Goal: Transaction & Acquisition: Obtain resource

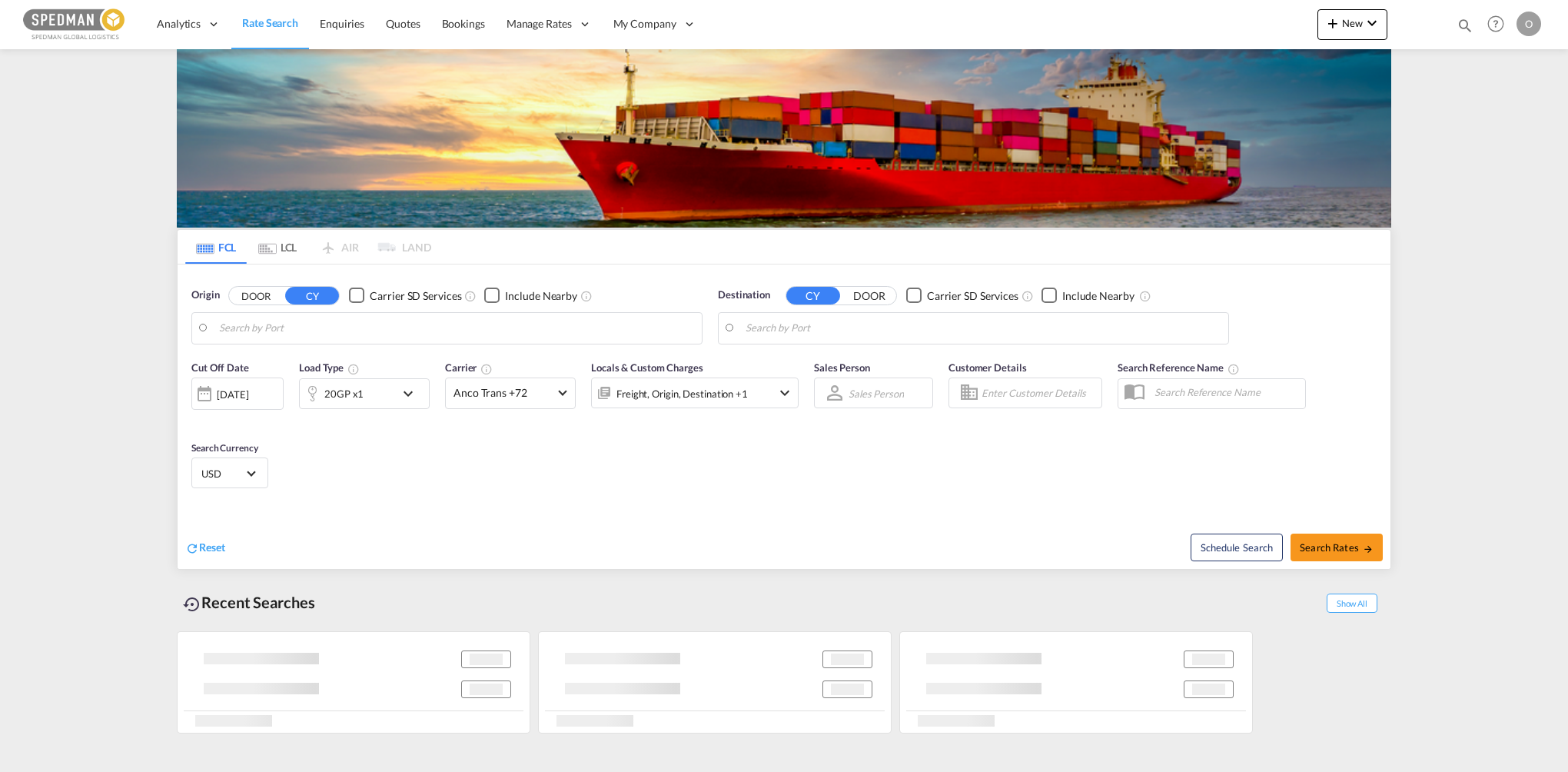
type input "[GEOGRAPHIC_DATA], PLGDY"
type input "Jizan, SAGIZ"
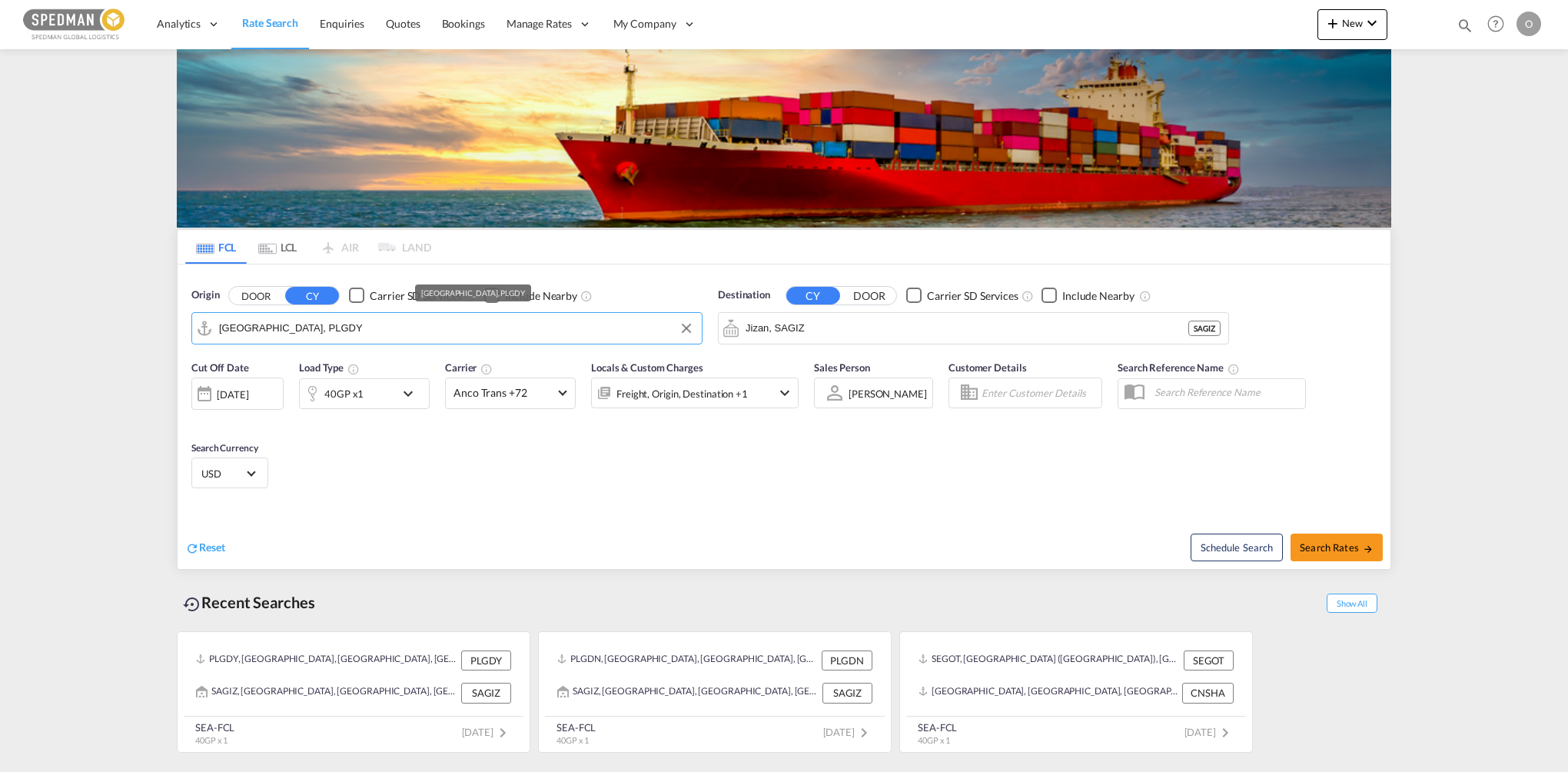
click at [326, 326] on input "[GEOGRAPHIC_DATA], PLGDY" at bounding box center [456, 328] width 475 height 23
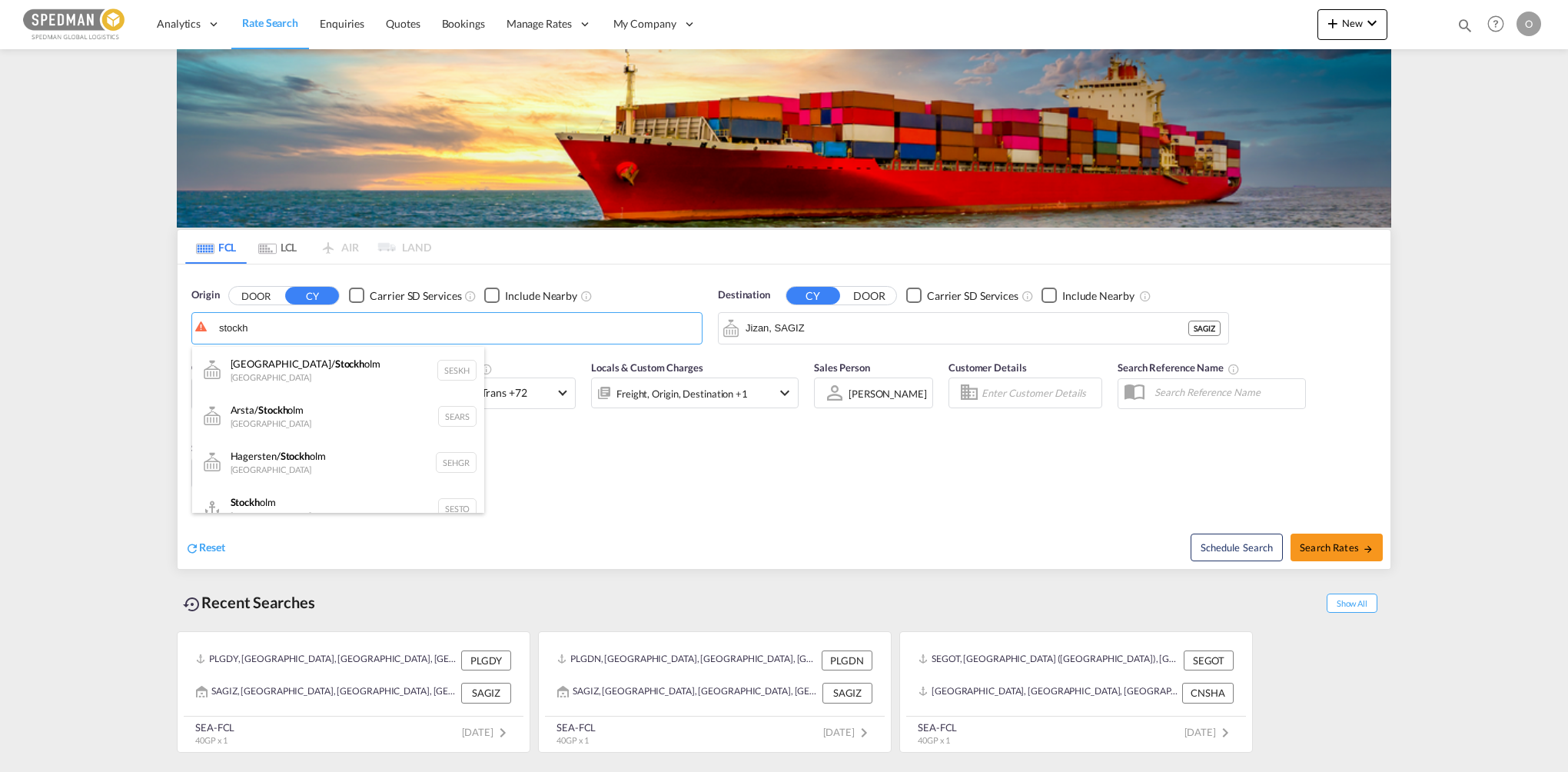
click at [318, 499] on div "Stockh olm Sweden SESTO" at bounding box center [339, 508] width 292 height 46
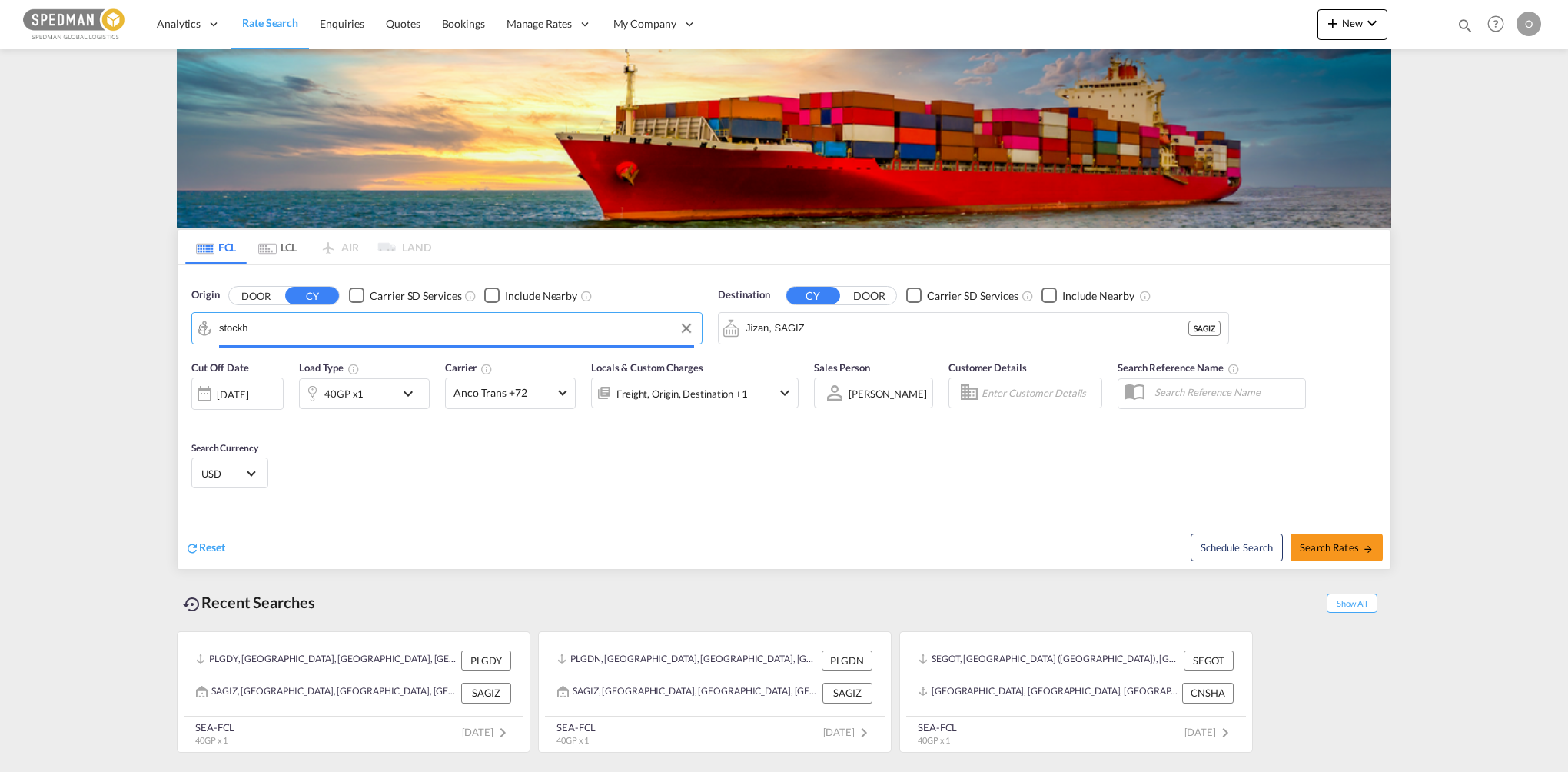
type input "[GEOGRAPHIC_DATA], SESTO"
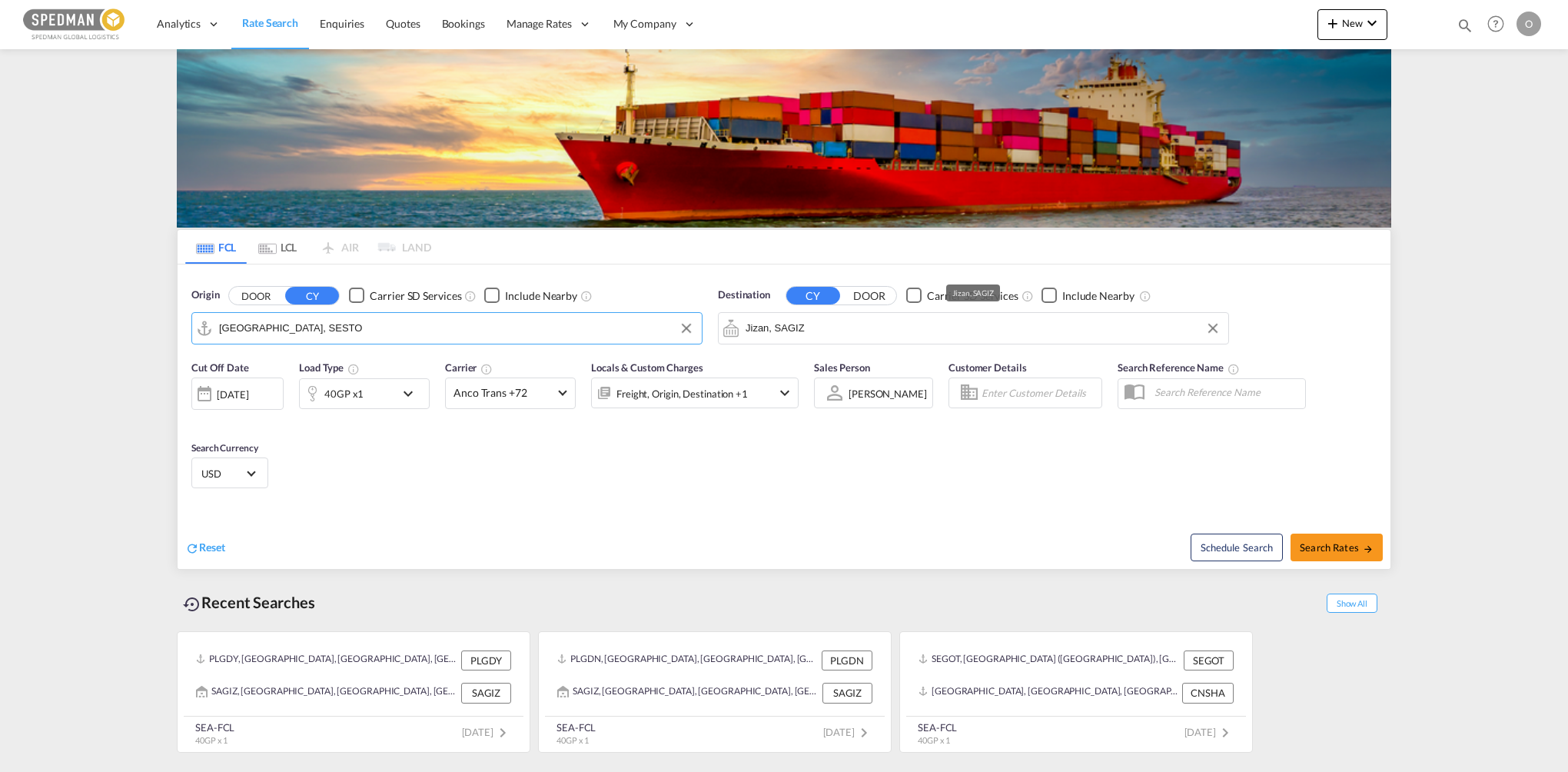
click at [832, 332] on input "Jizan, SAGIZ" at bounding box center [983, 328] width 475 height 23
drag, startPoint x: 830, startPoint y: 358, endPoint x: 861, endPoint y: 360, distance: 31.1
click at [830, 359] on div "Durb an [GEOGRAPHIC_DATA] ZADUR" at bounding box center [864, 369] width 292 height 46
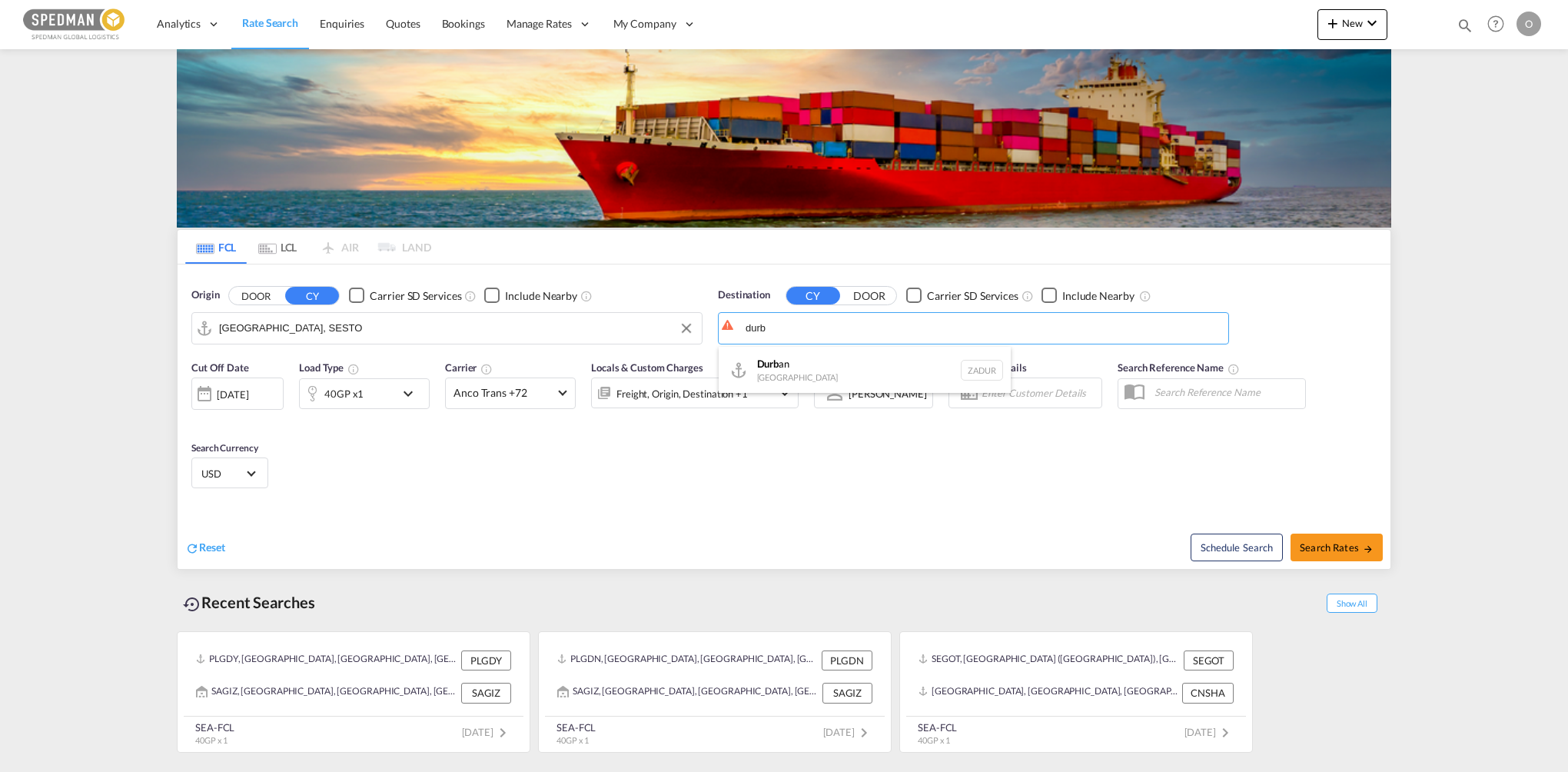
type input "[GEOGRAPHIC_DATA], ZADUR"
click at [238, 398] on div "[DATE]" at bounding box center [233, 395] width 32 height 14
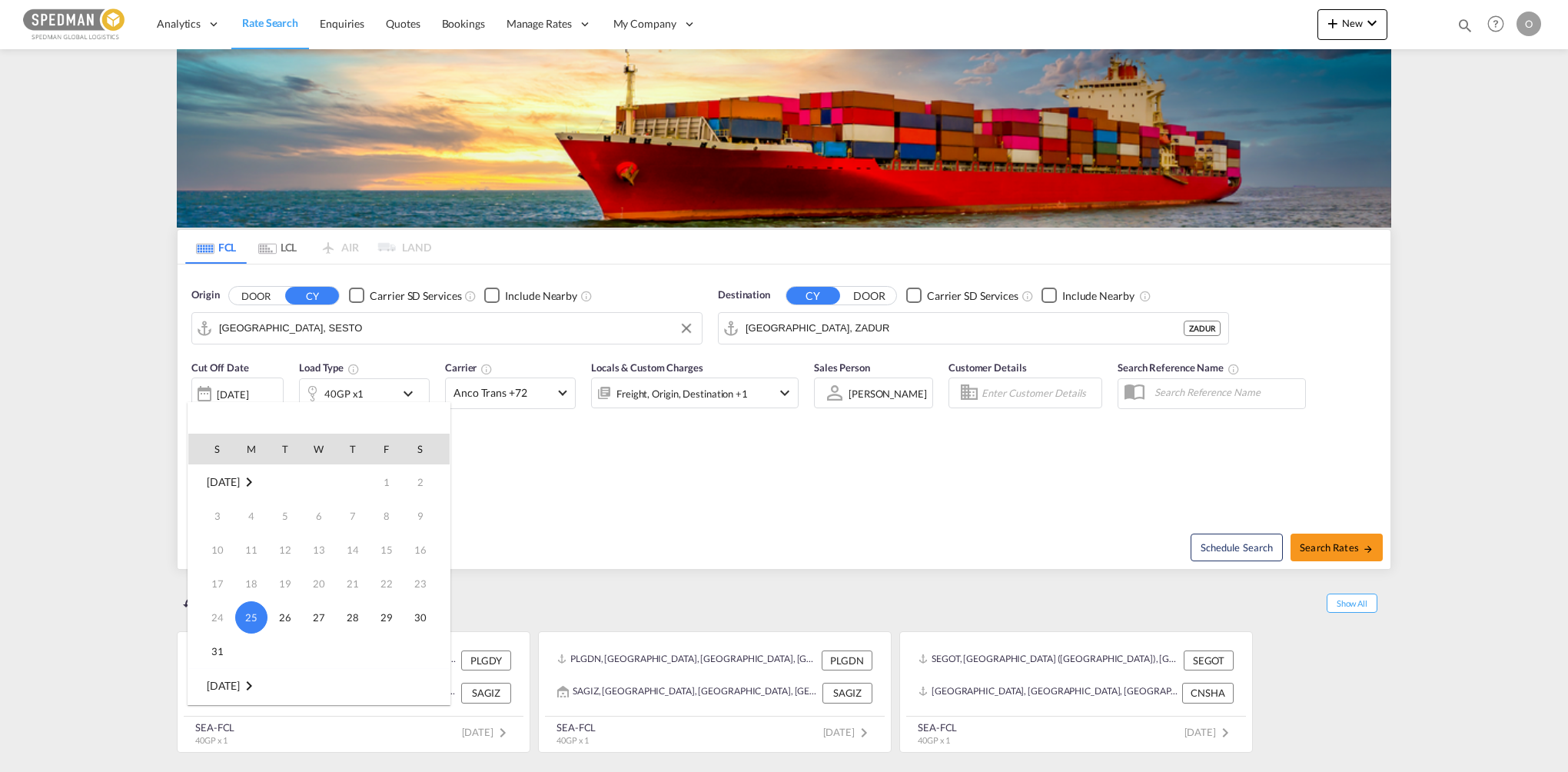
click at [240, 683] on span "[DATE]" at bounding box center [223, 685] width 33 height 13
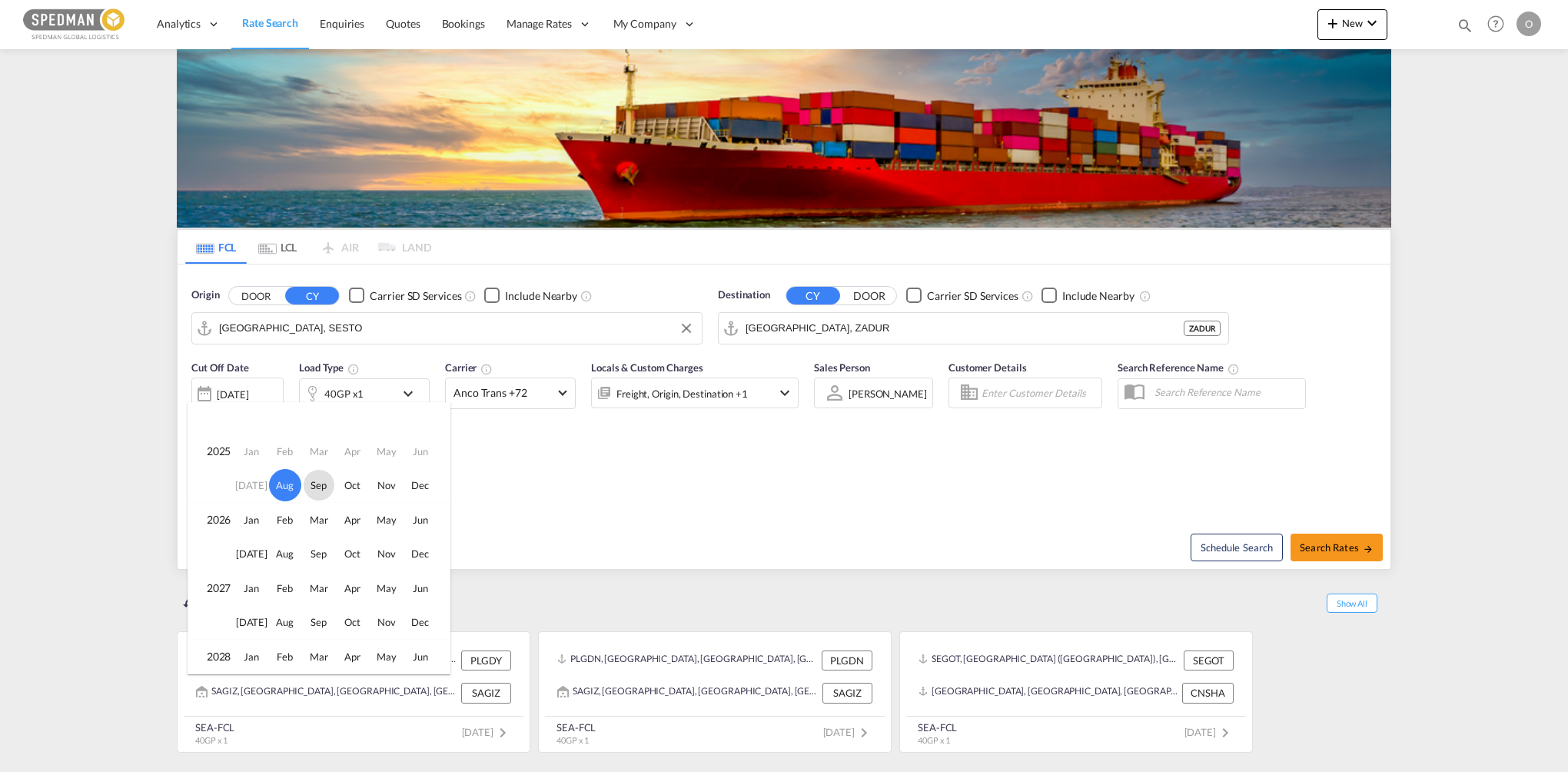
click at [326, 478] on span "Sep" at bounding box center [318, 485] width 31 height 31
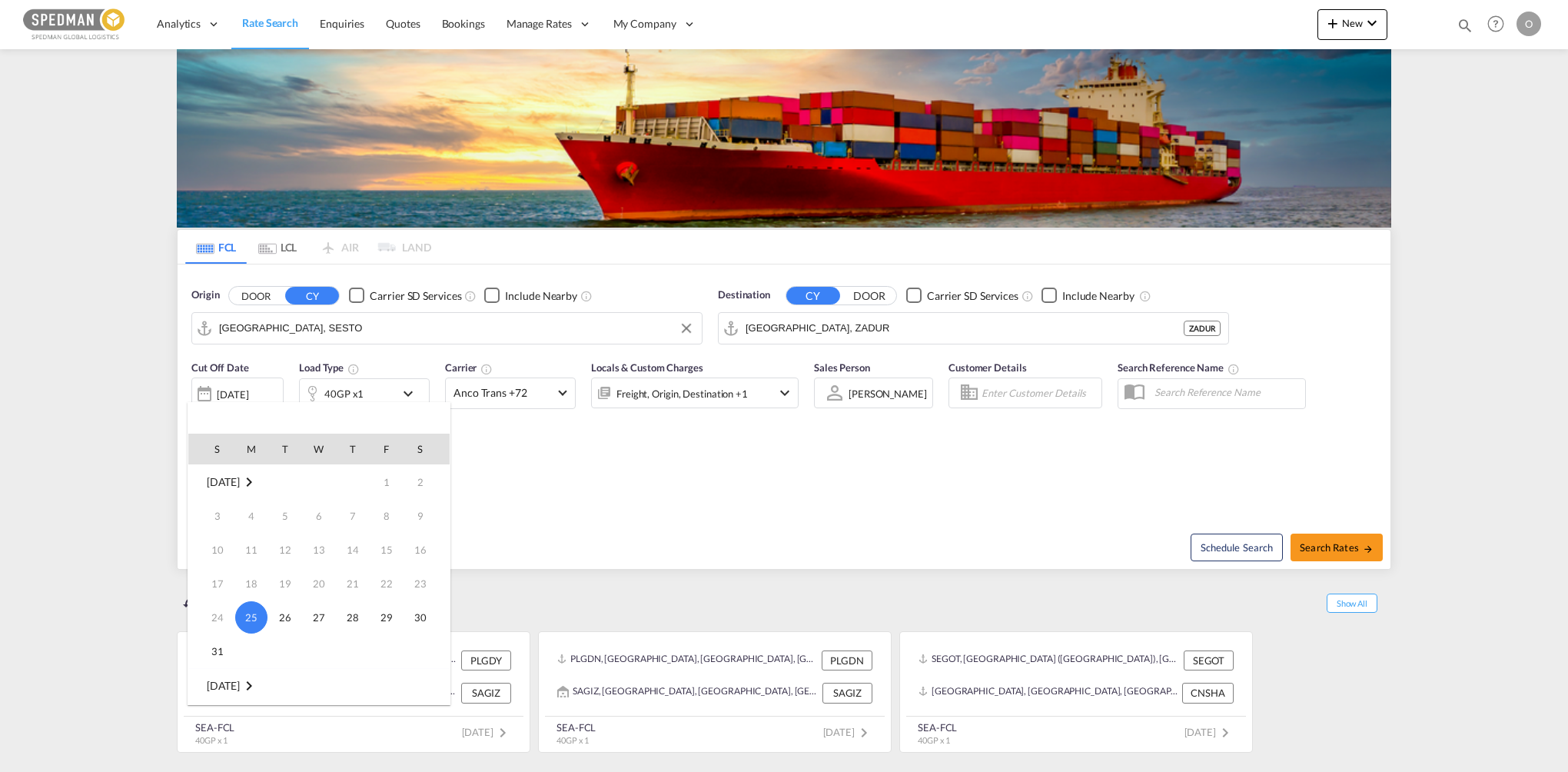
scroll to position [203, 0]
drag, startPoint x: 249, startPoint y: 520, endPoint x: 258, endPoint y: 516, distance: 9.8
click at [249, 519] on span "1" at bounding box center [251, 516] width 31 height 31
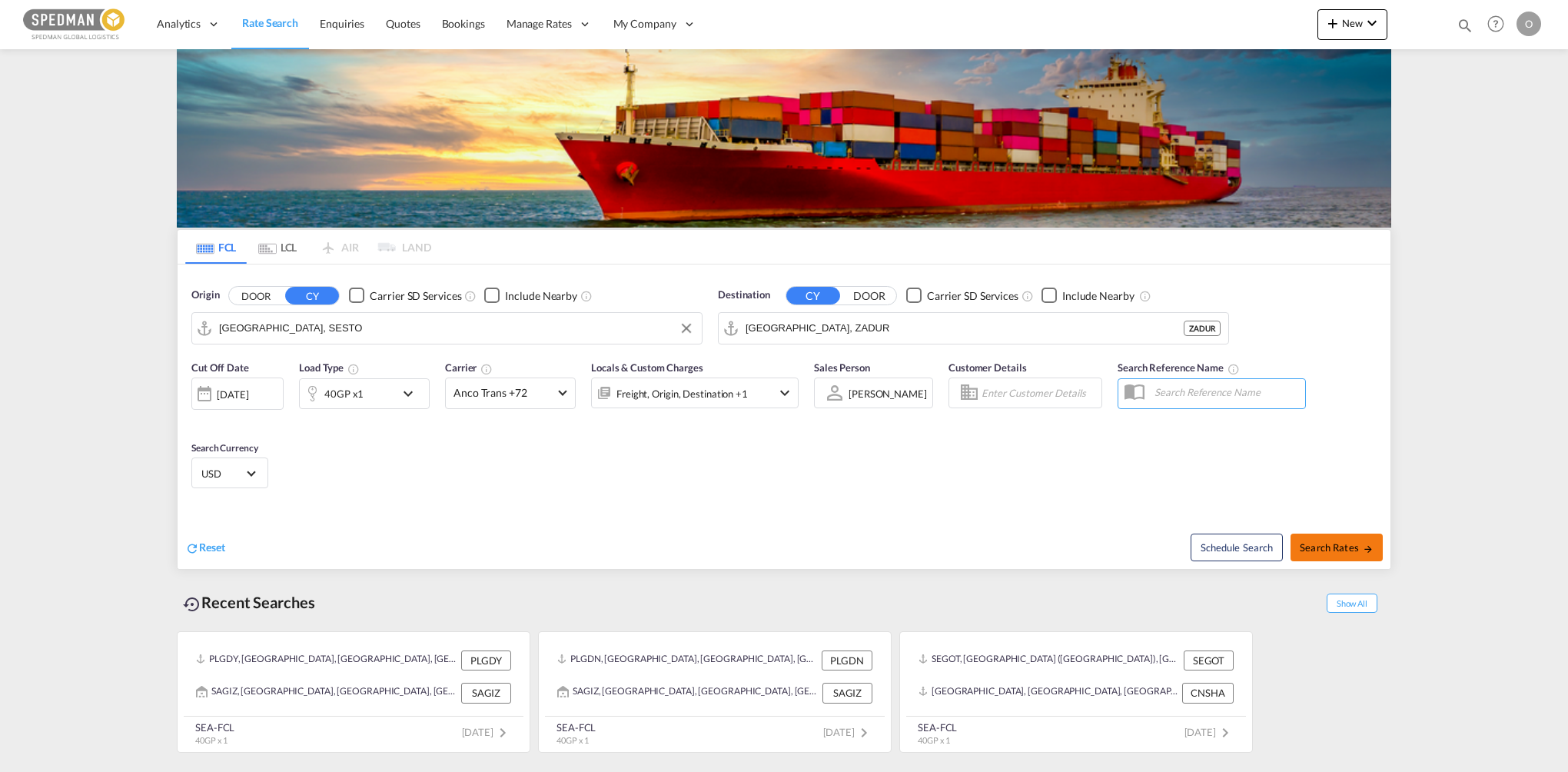
click at [1325, 541] on span "Search Rates" at bounding box center [1336, 547] width 74 height 12
type input "SESTO to ZADUR / [DATE]"
